Goal: Register for event/course: Register for event/course

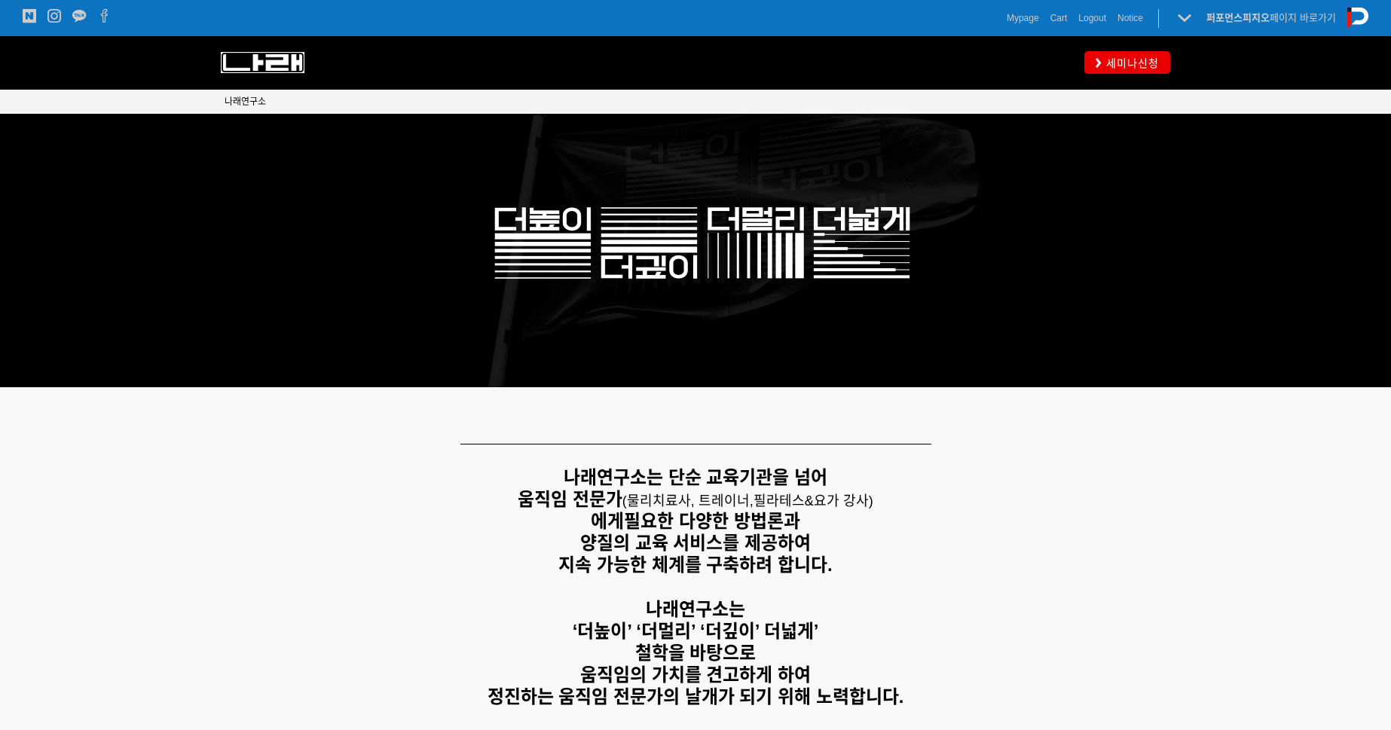
click at [277, 72] on img at bounding box center [263, 62] width 84 height 21
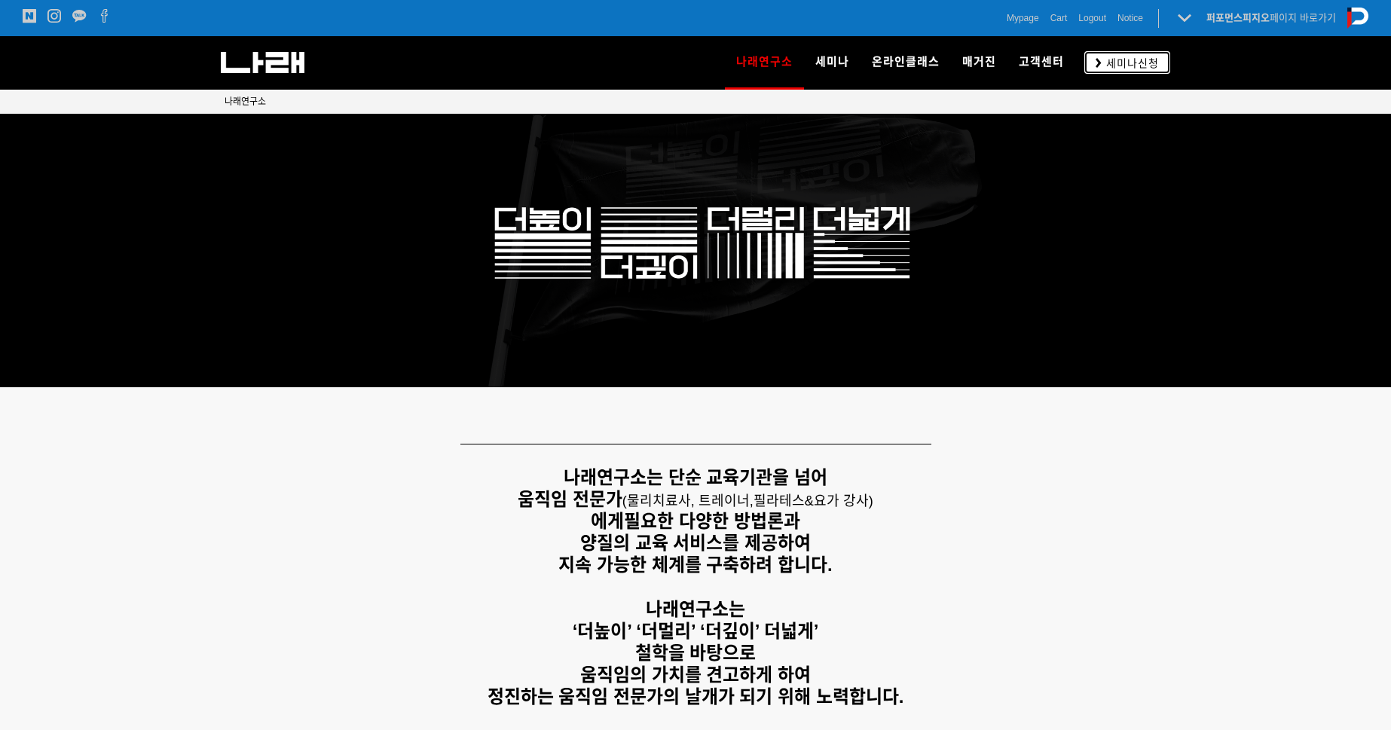
click at [1162, 57] on link "세미나신청" at bounding box center [1127, 62] width 86 height 22
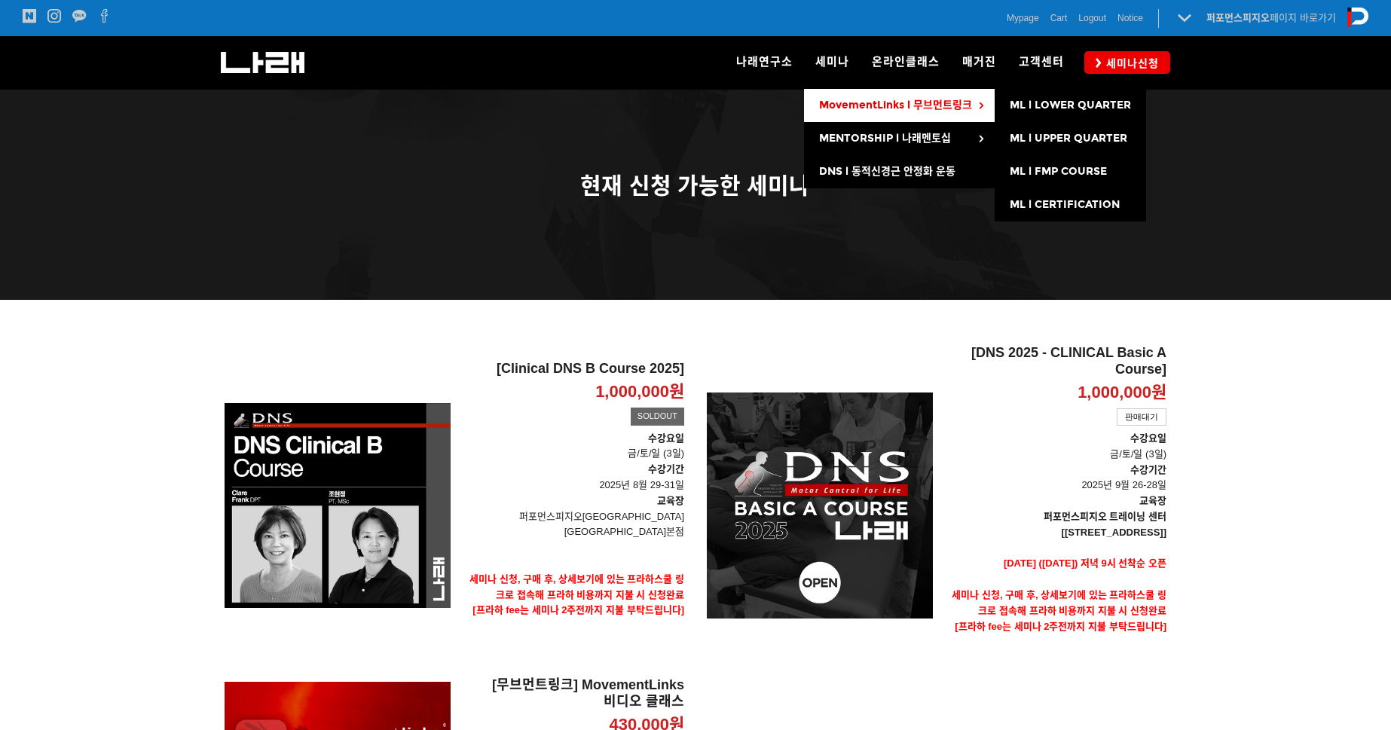
click at [872, 101] on span "MovementLinks l 무브먼트링크" at bounding box center [895, 105] width 153 height 13
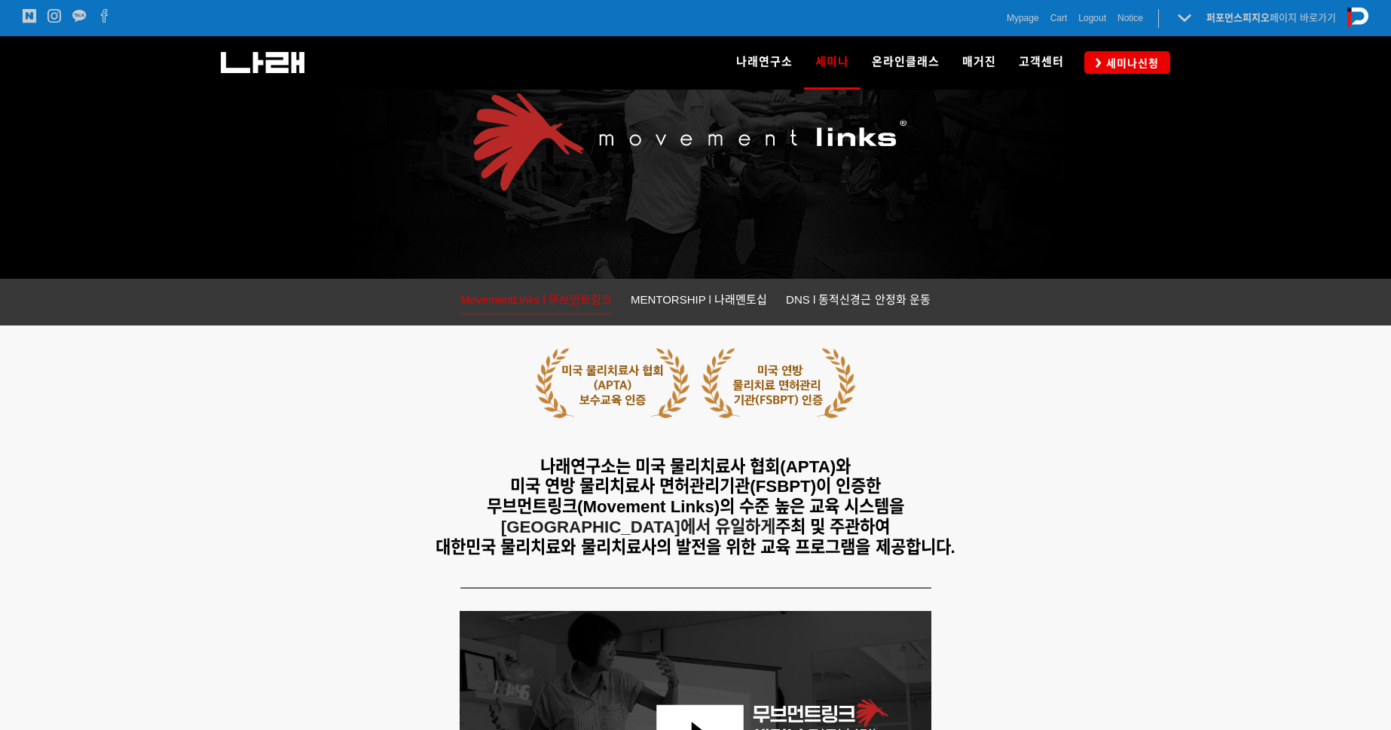
scroll to position [109, 0]
drag, startPoint x: 599, startPoint y: 478, endPoint x: 827, endPoint y: 483, distance: 227.6
click at [827, 483] on span "미국 연방 물리치료사 면허관리기관(FSBPT)이 인증한" at bounding box center [695, 486] width 371 height 19
click at [829, 483] on span "미국 연방 물리치료사 면허관리기관(FSBPT)이 인증한" at bounding box center [695, 486] width 371 height 19
click at [582, 504] on span "무브먼트링크(Movement Links)의 수준 높은 교육 시스템을" at bounding box center [695, 506] width 417 height 19
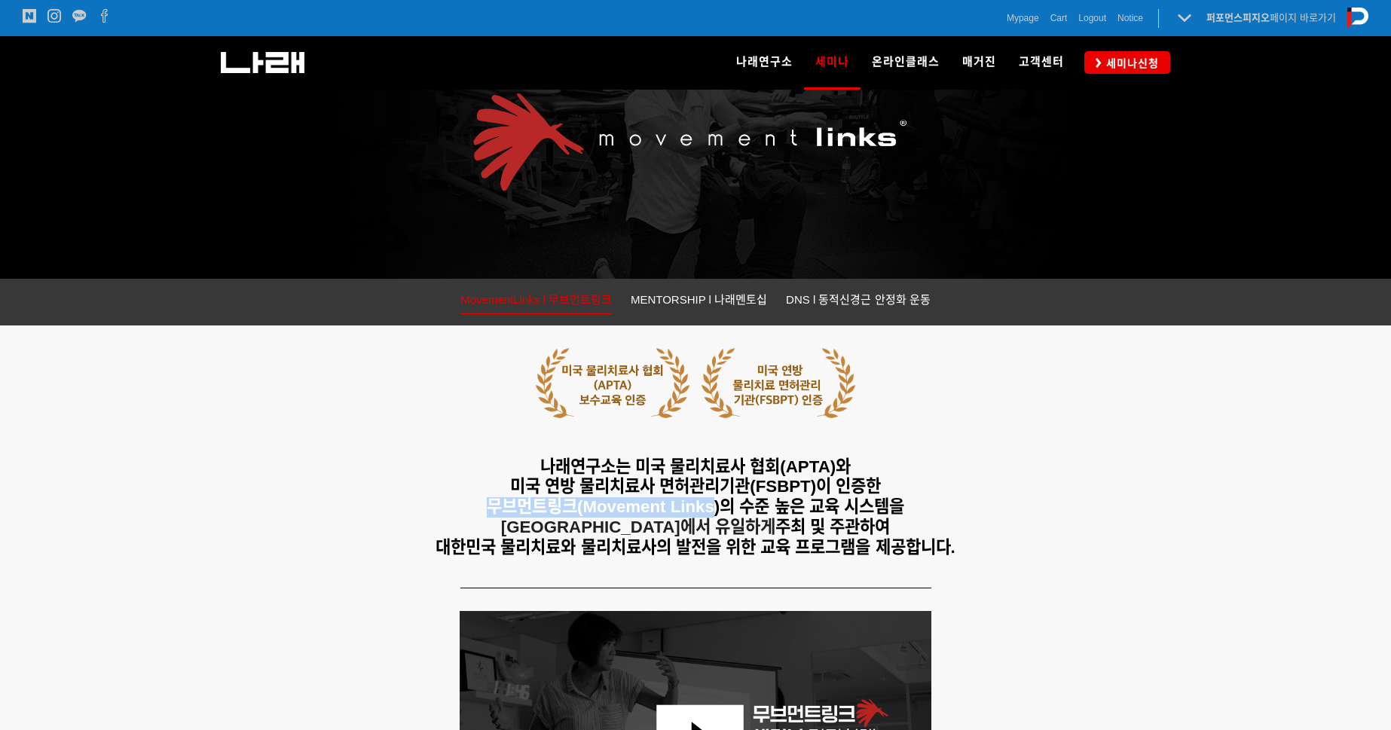
drag, startPoint x: 487, startPoint y: 503, endPoint x: 715, endPoint y: 512, distance: 228.4
click at [715, 512] on span "무브먼트링크(Movement Links)의 수준 높은 교육 시스템을" at bounding box center [695, 506] width 417 height 19
drag, startPoint x: 717, startPoint y: 510, endPoint x: 487, endPoint y: 515, distance: 229.8
click at [487, 515] on span "무브먼트링크(Movement Links)의 수준 높은 교육 시스템을" at bounding box center [695, 506] width 417 height 19
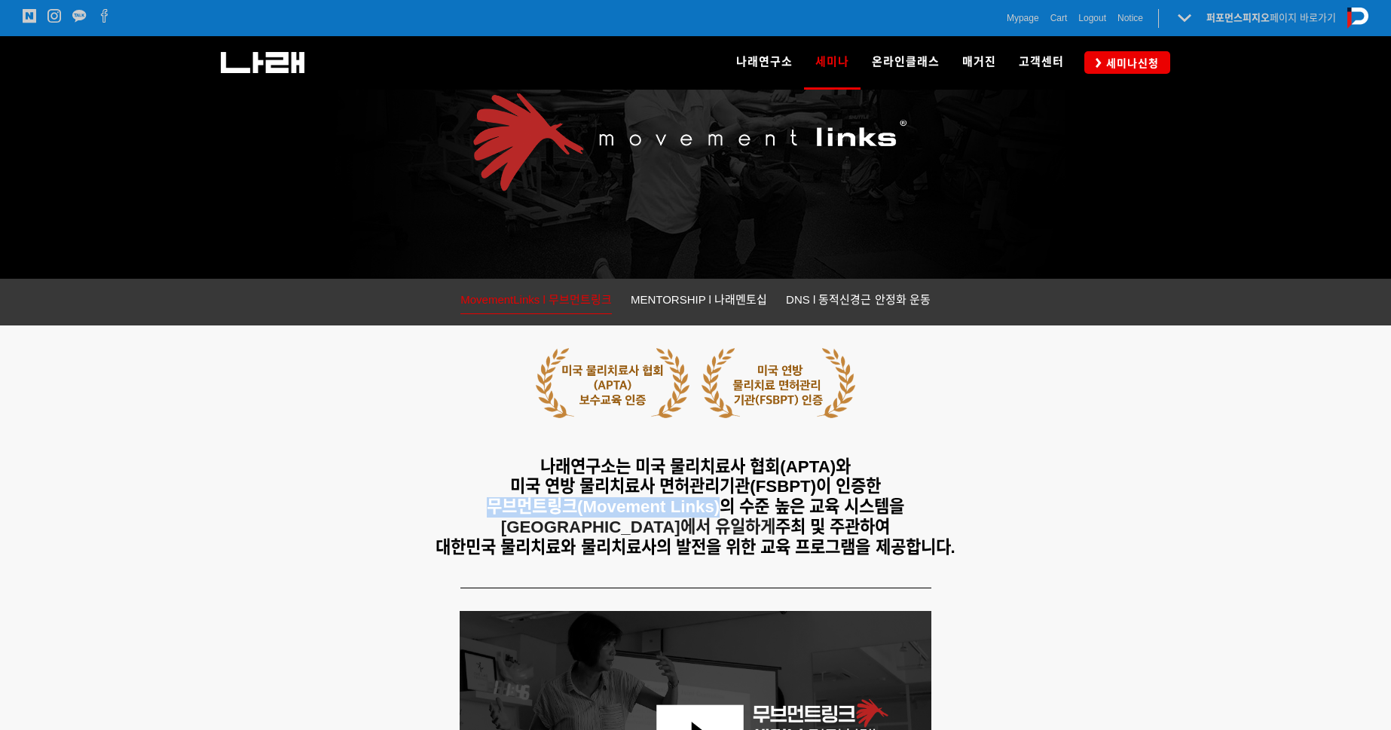
copy span "무브먼트링크(Movement Links)"
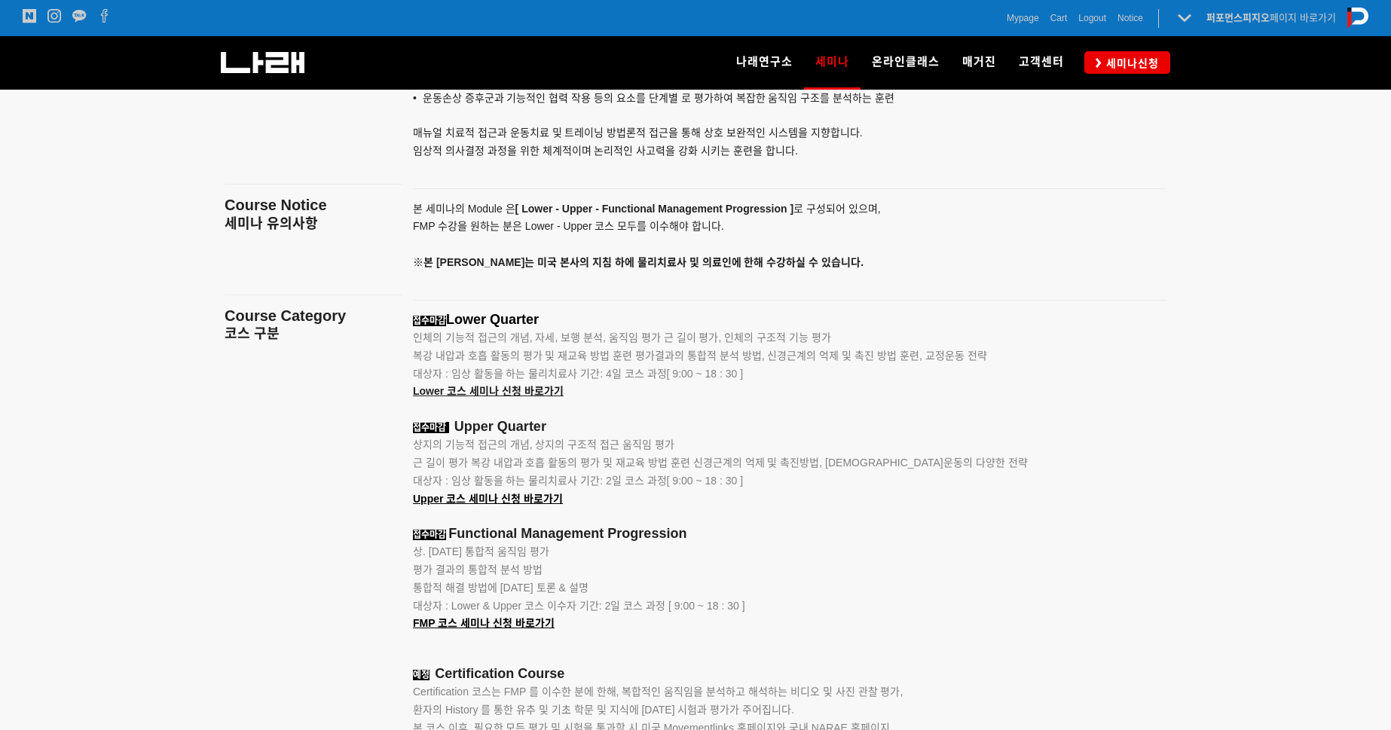
scroll to position [1752, 0]
drag, startPoint x: 549, startPoint y: 319, endPoint x: 454, endPoint y: 319, distance: 95.7
click at [454, 319] on p "접수마감 Lower Quarter" at bounding box center [771, 320] width 716 height 17
copy span "Lower Quarter"
click at [512, 394] on span "Lower 코스 세미나 신청 바로가기" at bounding box center [488, 391] width 151 height 12
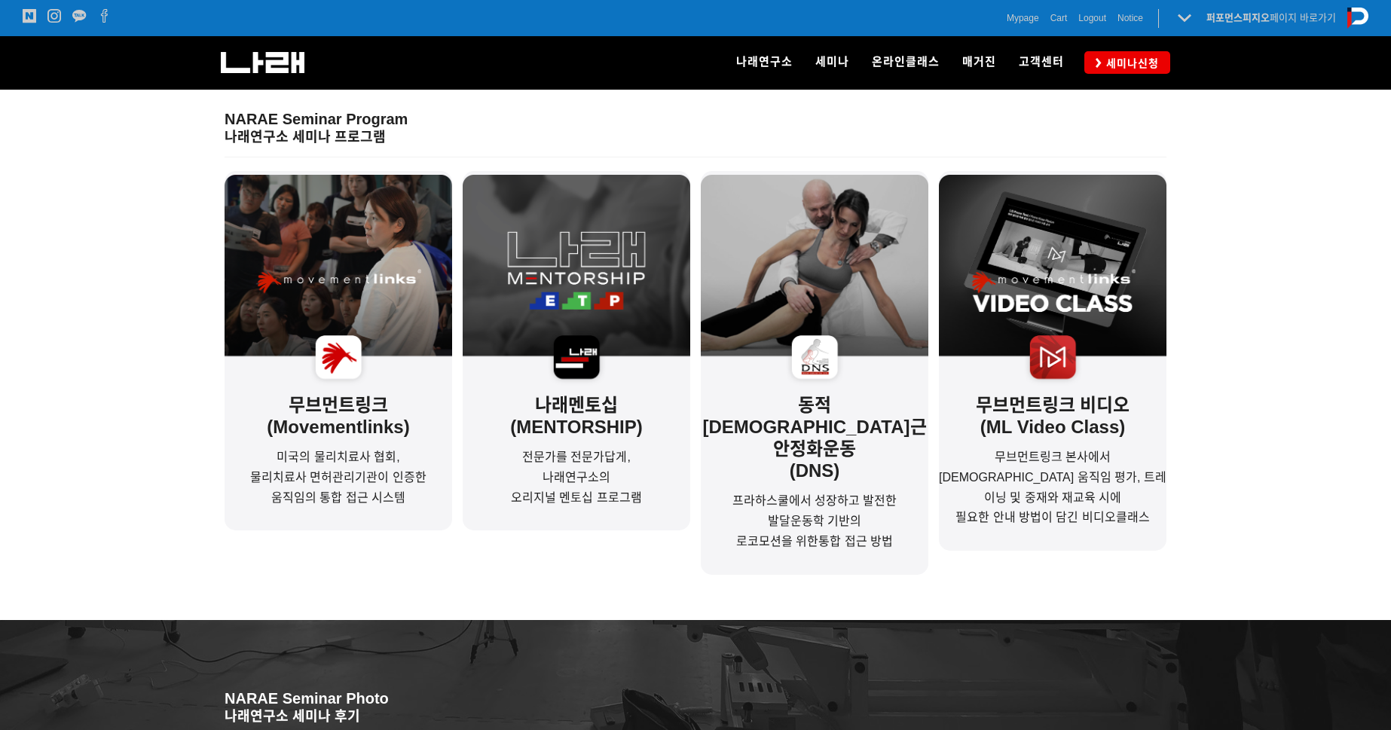
scroll to position [438, 0]
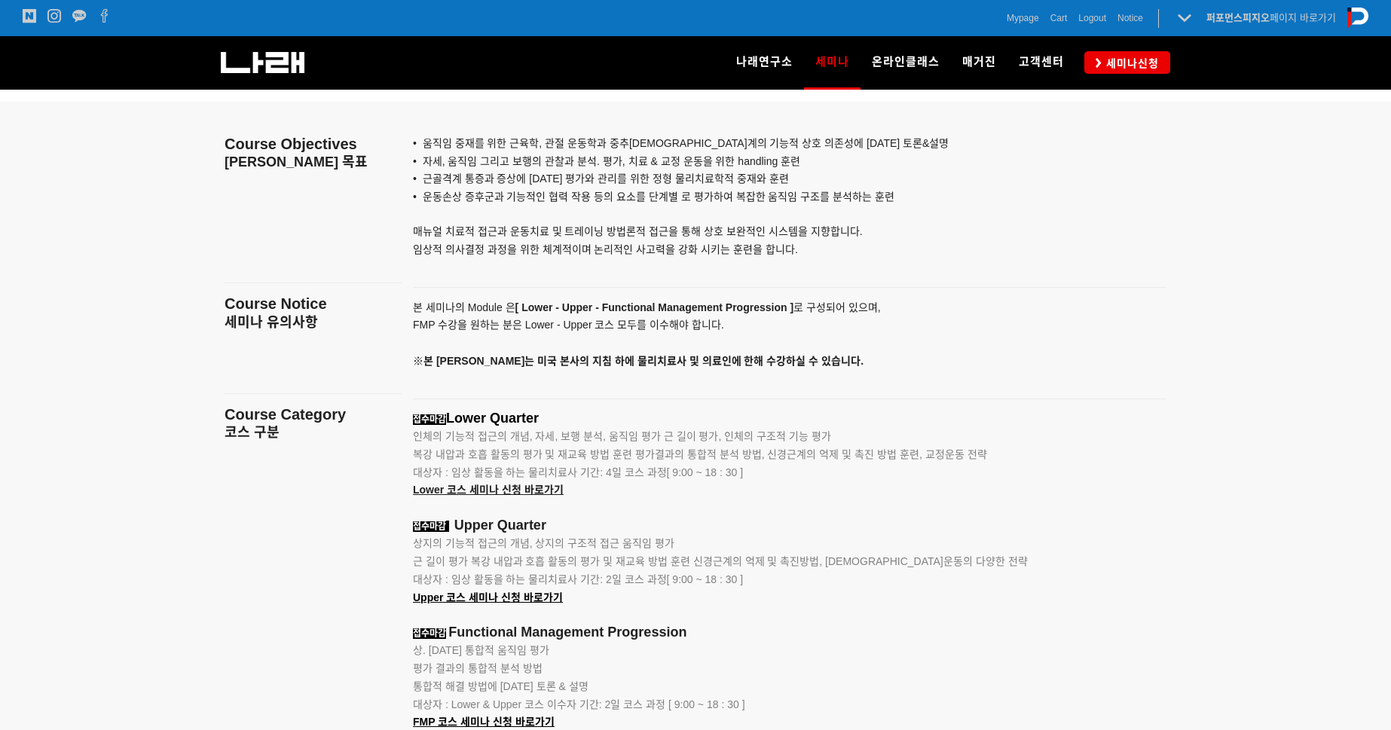
scroll to position [1642, 0]
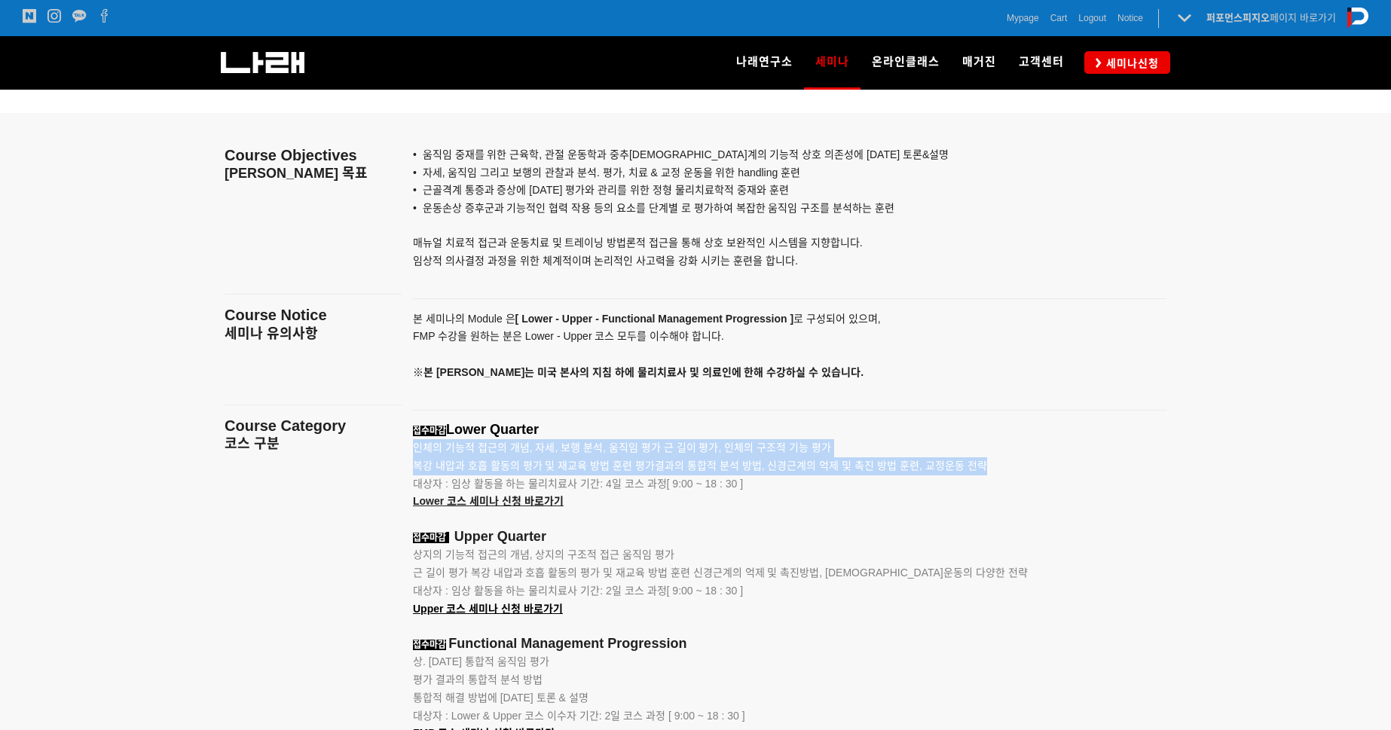
drag, startPoint x: 410, startPoint y: 443, endPoint x: 989, endPoint y: 470, distance: 580.0
copy div "인체의 기능적 접근의 개념, 자세, 보행 분석, 움직임 평가 근 길이 평가, 인체의 구조적 기능 평가 복강 내압과 호흡 활동의 평가 및 재교육…"
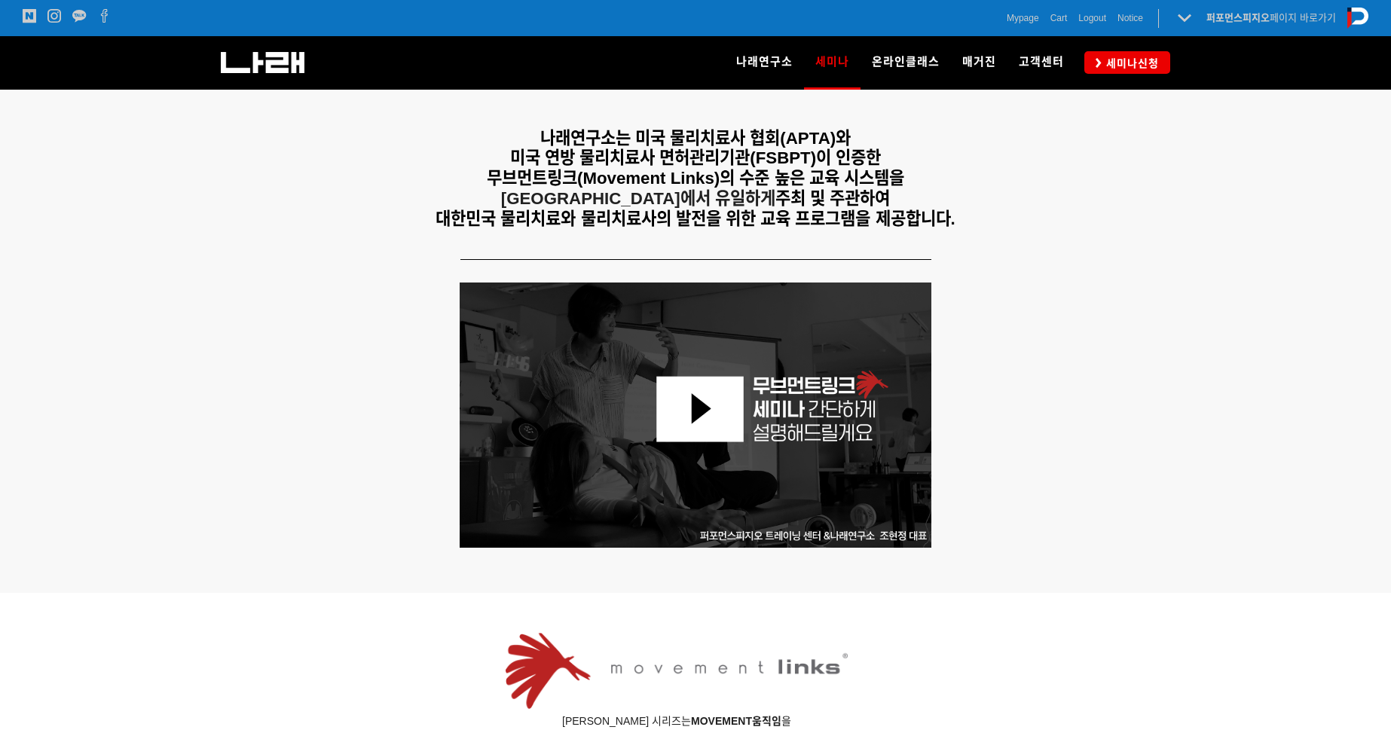
scroll to position [438, 0]
drag, startPoint x: 577, startPoint y: 175, endPoint x: 710, endPoint y: 176, distance: 132.6
click at [710, 176] on span "무브먼트링크(Movement Links)의 수준 높은 교육 시스템을" at bounding box center [695, 178] width 417 height 19
copy span "(Movement Links"
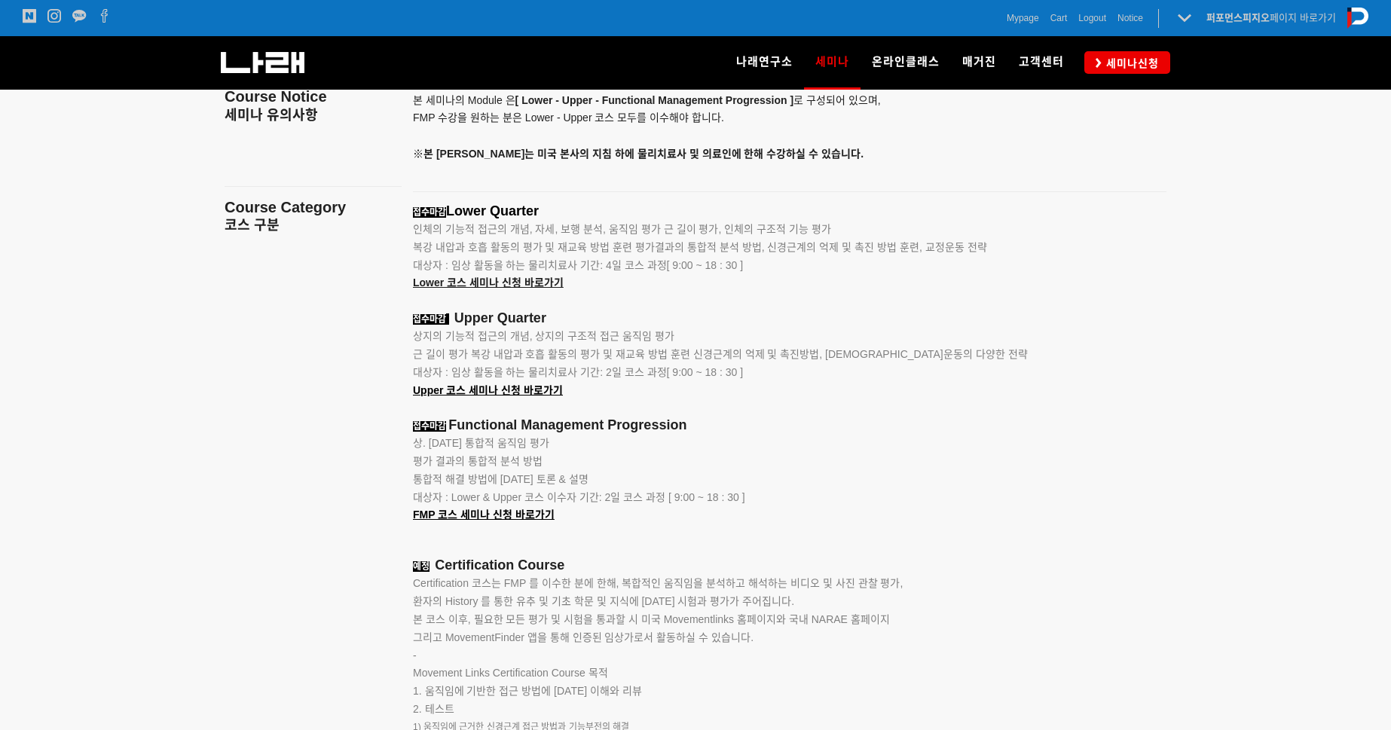
scroll to position [1861, 0]
drag, startPoint x: 545, startPoint y: 210, endPoint x: 455, endPoint y: 211, distance: 90.4
click at [455, 211] on span "Lower Quarter" at bounding box center [492, 210] width 93 height 15
copy span "Lower Quarter"
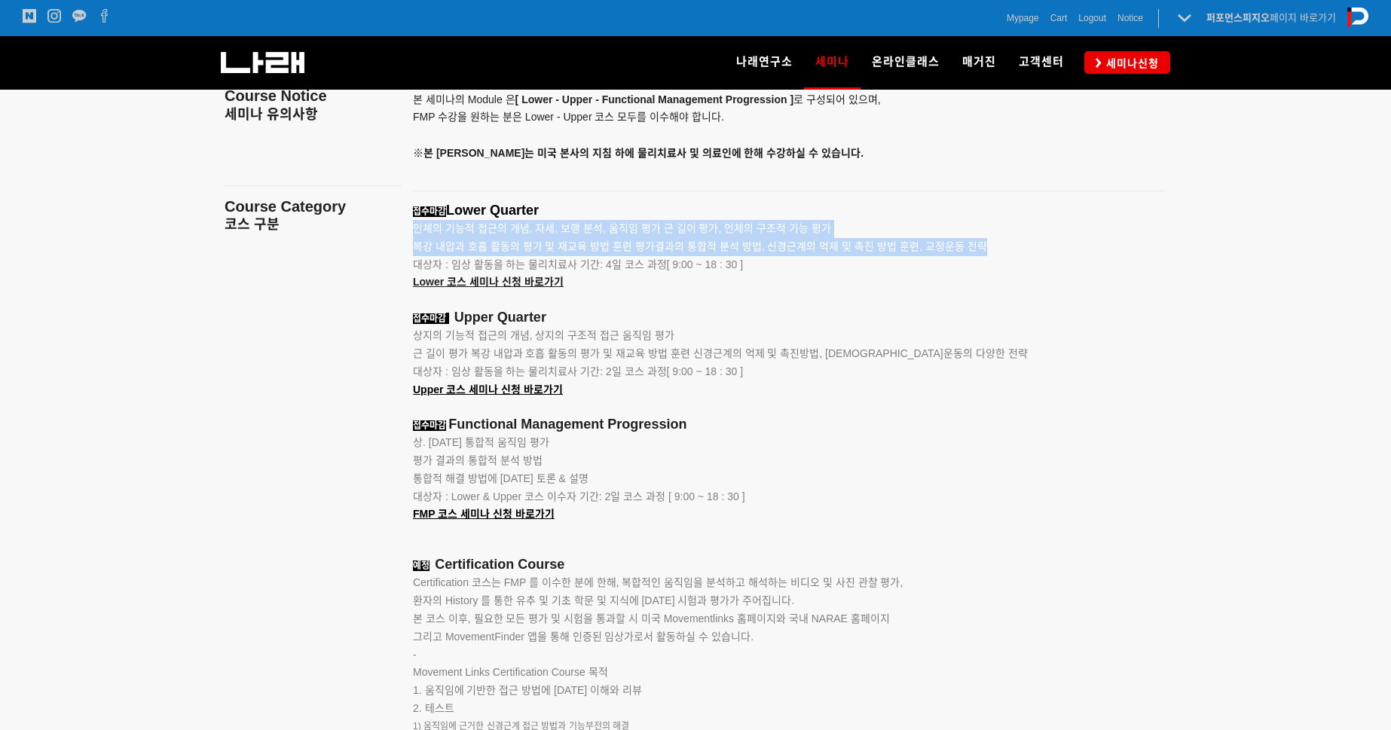
drag, startPoint x: 413, startPoint y: 228, endPoint x: 986, endPoint y: 241, distance: 573.5
click at [986, 241] on div "접수마감 Lower Quarter 인체의 기능적 접근의 개념, 자세, 보행 분석, 움직임 평가 근 길이 평가, 인체의 구조적 기능 평가 복강 …" at bounding box center [771, 572] width 716 height 738
copy div "인체의 기능적 접근의 개념, 자세, 보행 분석, 움직임 평가 근 길이 평가, 인체의 구조적 기능 평가 복강 내압과 호흡 활동의 평가 및 재교육…"
click at [290, 63] on img at bounding box center [263, 62] width 84 height 21
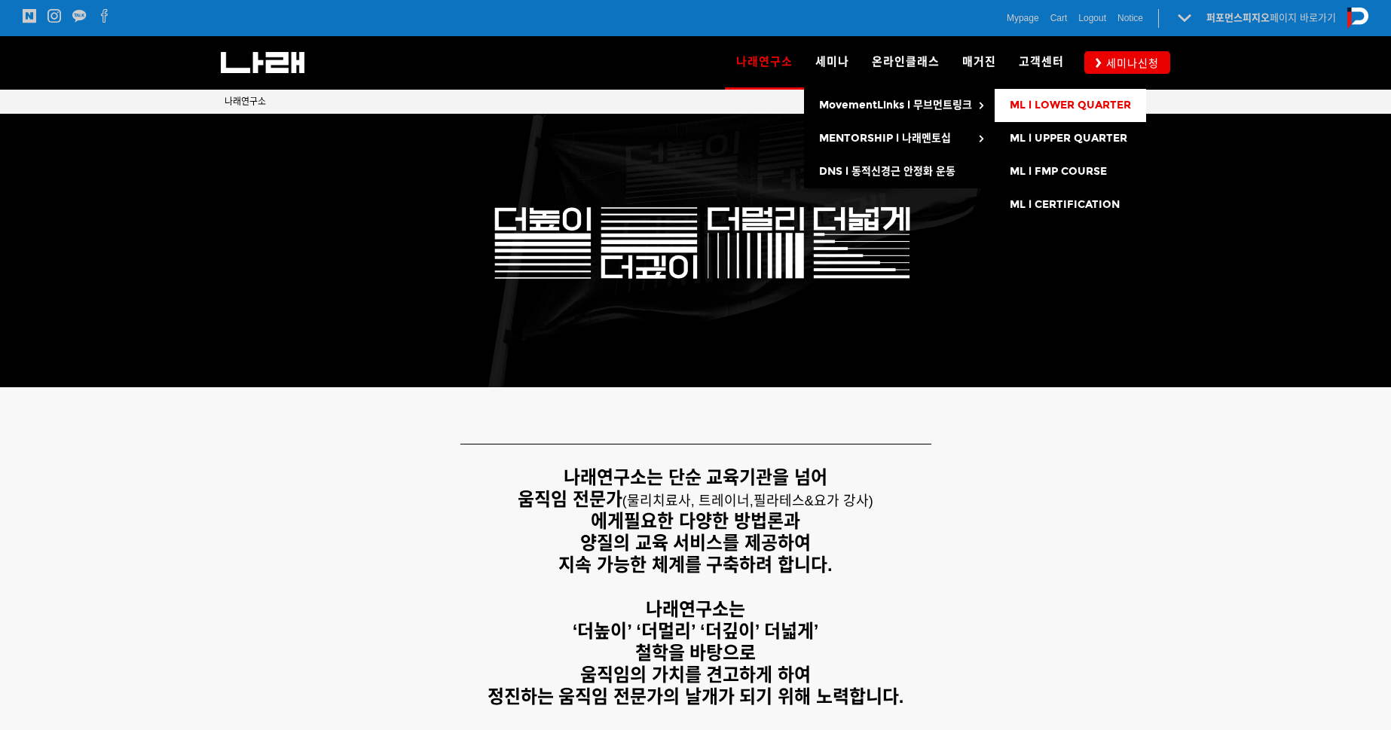
click at [1034, 108] on span "ML l LOWER QUARTER" at bounding box center [1070, 105] width 121 height 13
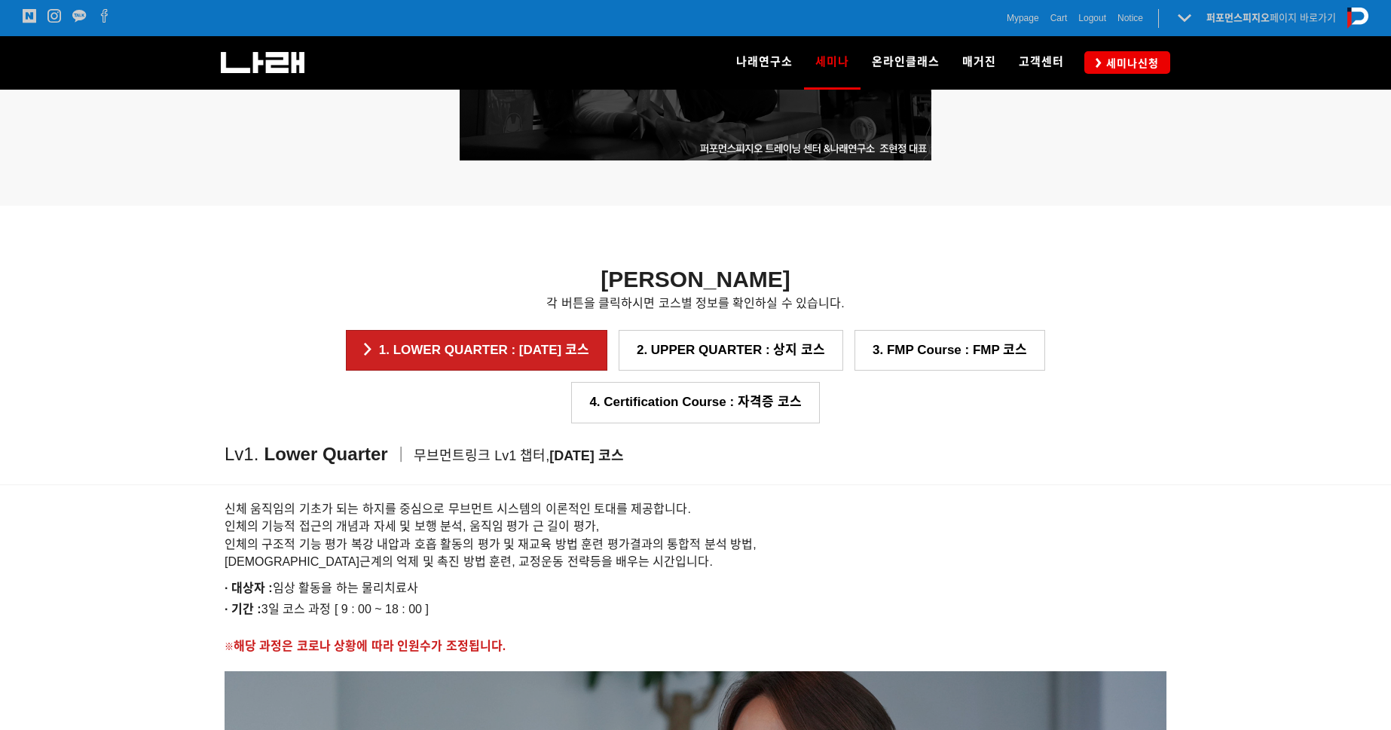
scroll to position [1095, 0]
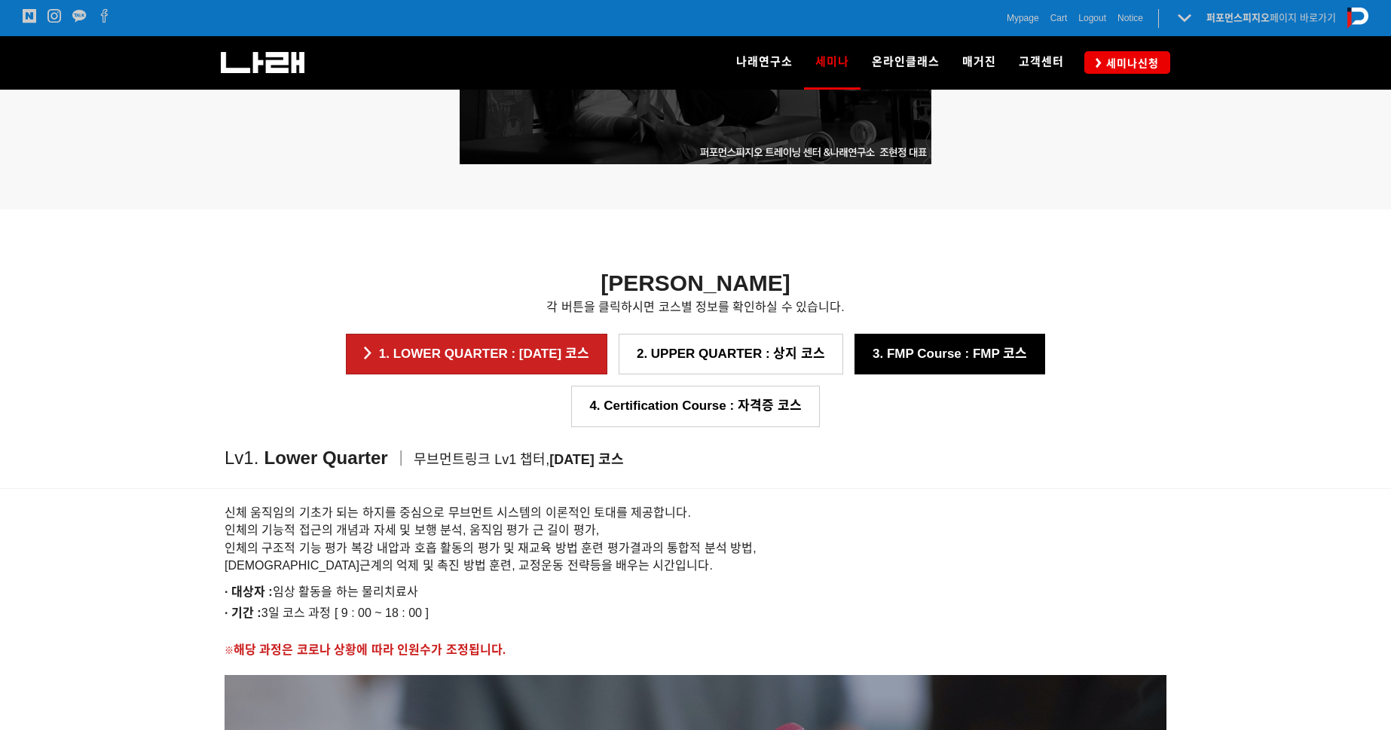
click at [854, 368] on link "3. FMP Course : FMP 코스" at bounding box center [949, 354] width 191 height 41
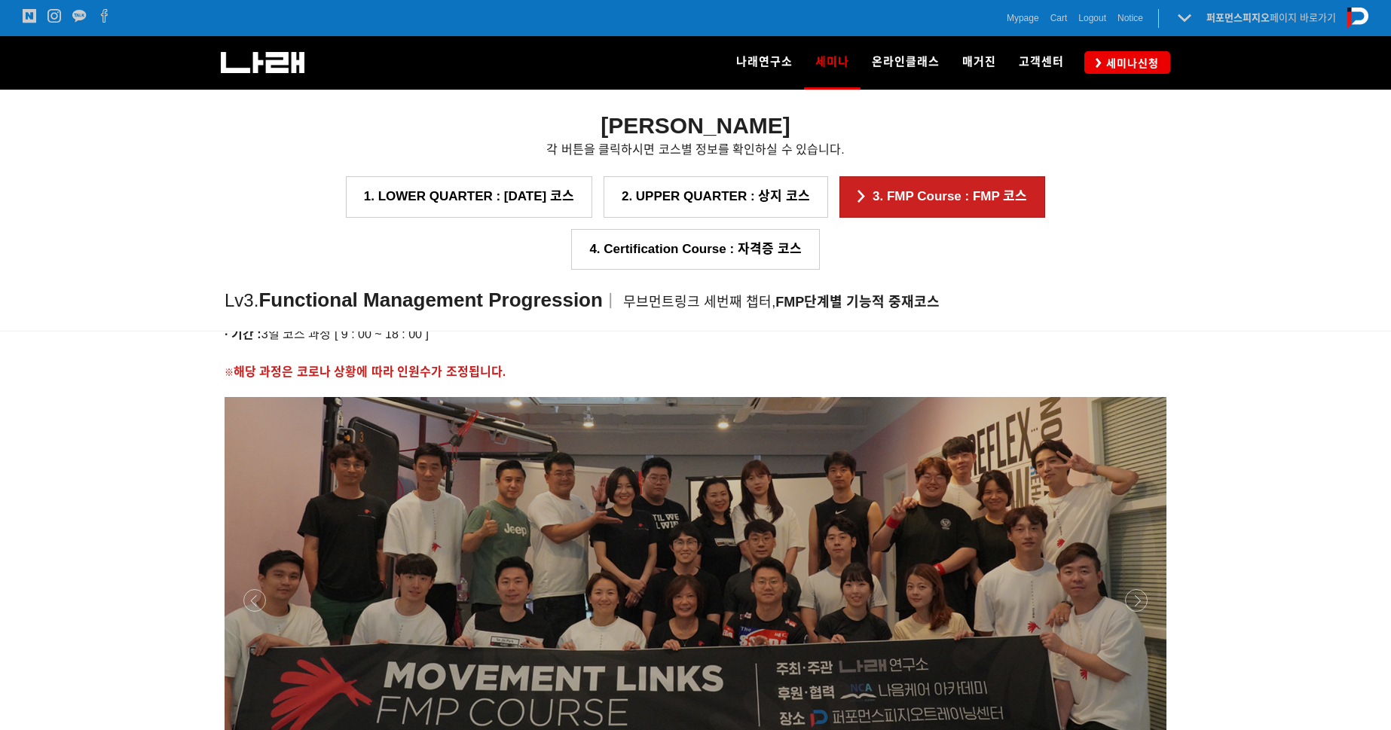
scroll to position [1545, 0]
